Goal: Communication & Community: Participate in discussion

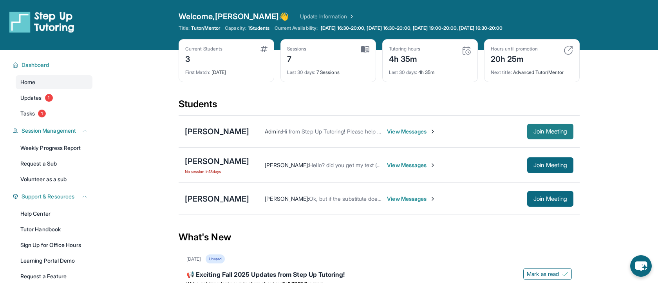
click at [538, 130] on span "Join Meeting" at bounding box center [551, 131] width 34 height 5
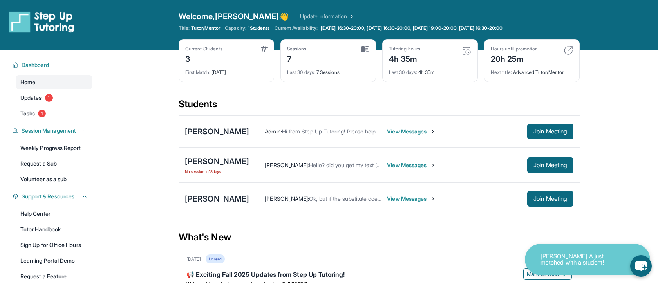
click at [400, 130] on span "View Messages" at bounding box center [411, 132] width 49 height 8
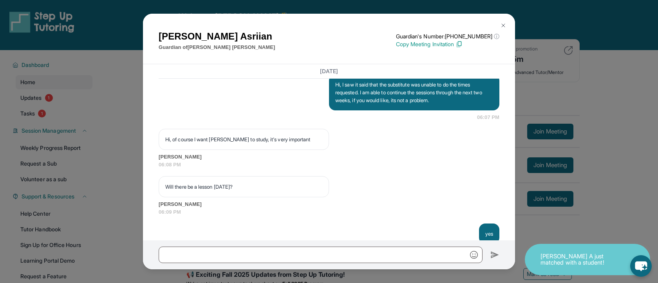
scroll to position [1646, 0]
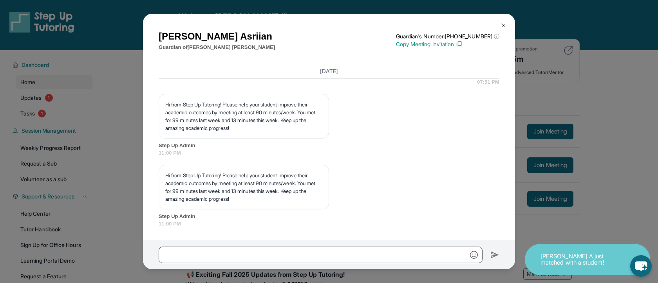
click at [502, 23] on img at bounding box center [503, 25] width 6 height 6
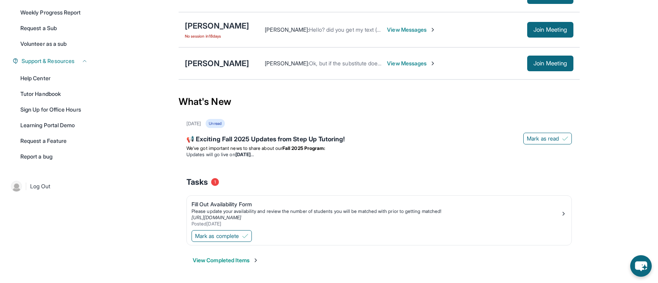
scroll to position [0, 0]
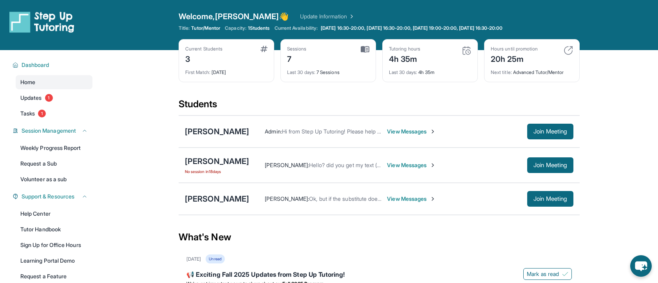
click at [394, 134] on span "View Messages" at bounding box center [411, 132] width 49 height 8
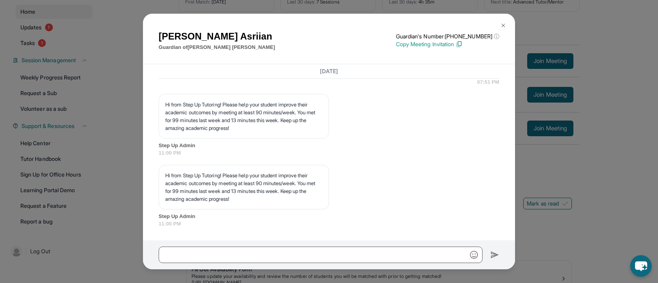
scroll to position [129, 0]
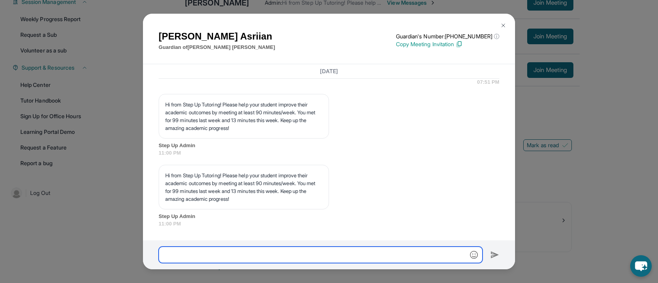
click at [340, 258] on input "text" at bounding box center [321, 255] width 324 height 16
type input "**********"
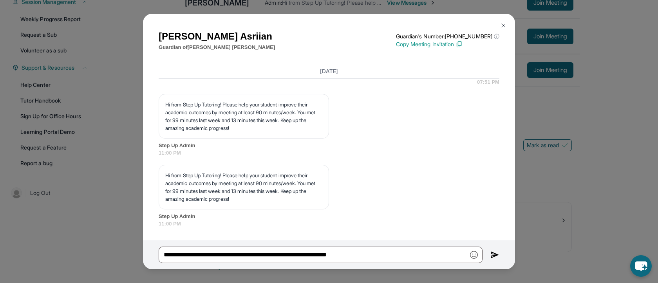
click at [497, 255] on img at bounding box center [495, 254] width 9 height 9
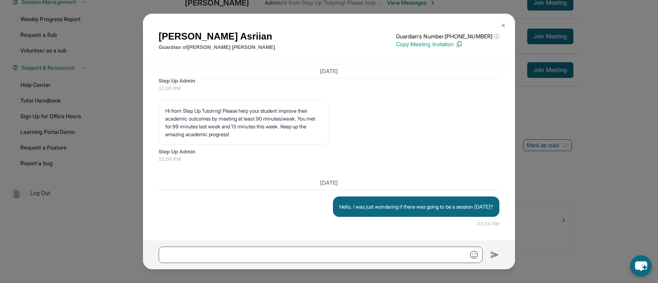
scroll to position [1718, 0]
click at [502, 24] on img at bounding box center [503, 25] width 6 height 6
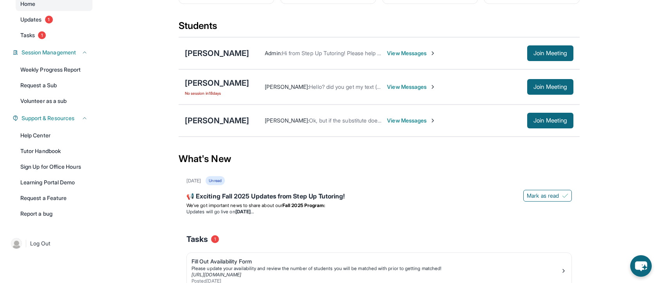
scroll to position [76, 0]
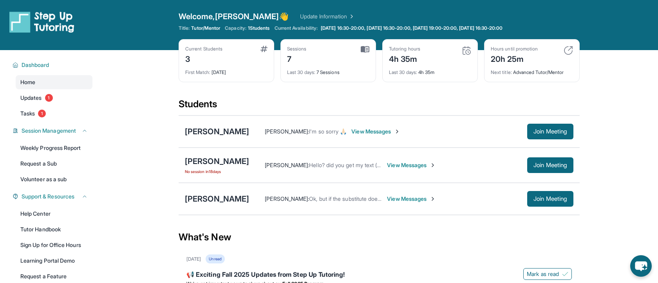
click at [377, 131] on span "View Messages" at bounding box center [375, 132] width 49 height 8
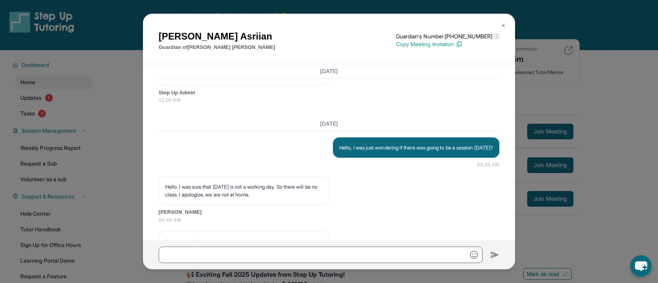
scroll to position [1820, 0]
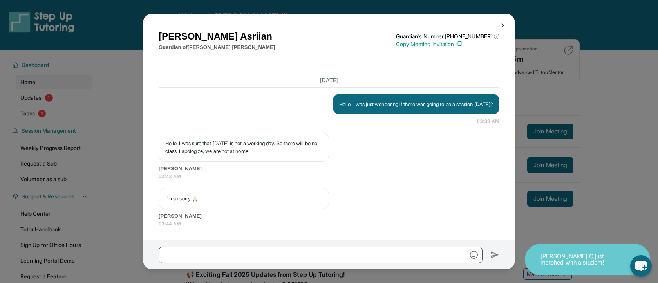
click at [502, 24] on img at bounding box center [503, 25] width 6 height 6
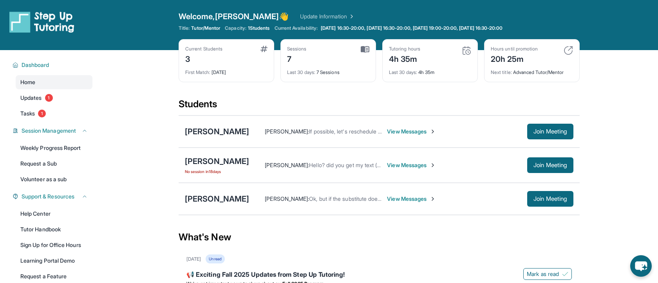
click at [404, 132] on span "View Messages" at bounding box center [411, 132] width 49 height 8
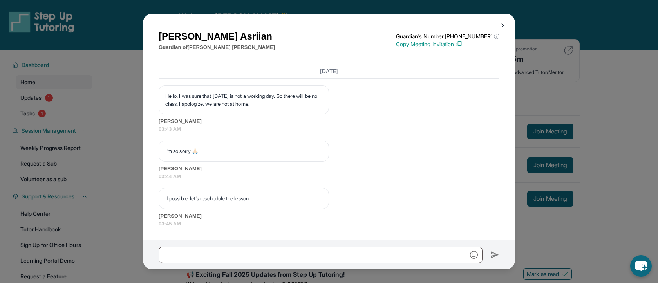
scroll to position [1868, 0]
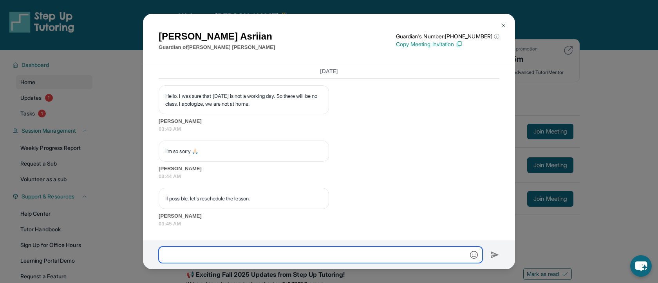
click at [316, 252] on input "text" at bounding box center [321, 255] width 324 height 16
type input "**********"
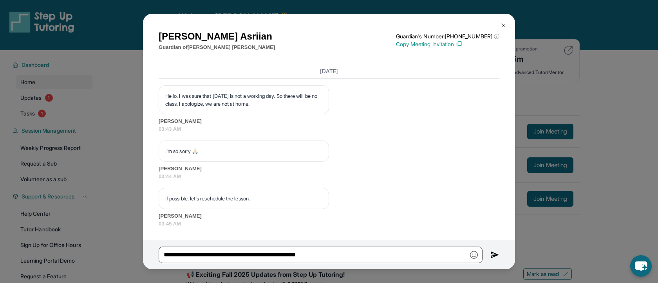
click at [494, 254] on img at bounding box center [495, 254] width 9 height 9
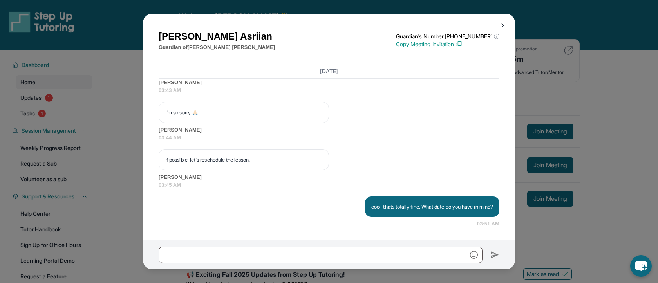
scroll to position [1907, 0]
click at [504, 24] on img at bounding box center [503, 25] width 6 height 6
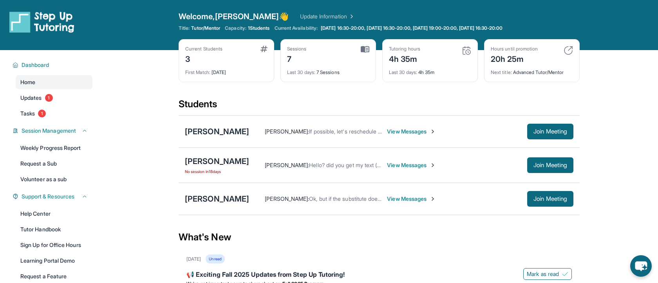
click at [408, 129] on span "View Messages" at bounding box center [411, 132] width 49 height 8
